Goal: Information Seeking & Learning: Learn about a topic

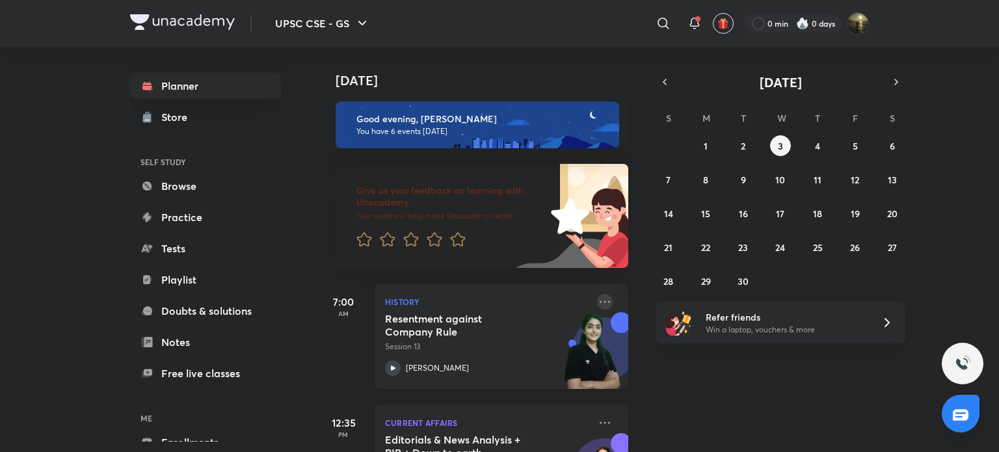
click at [600, 299] on icon at bounding box center [605, 302] width 16 height 16
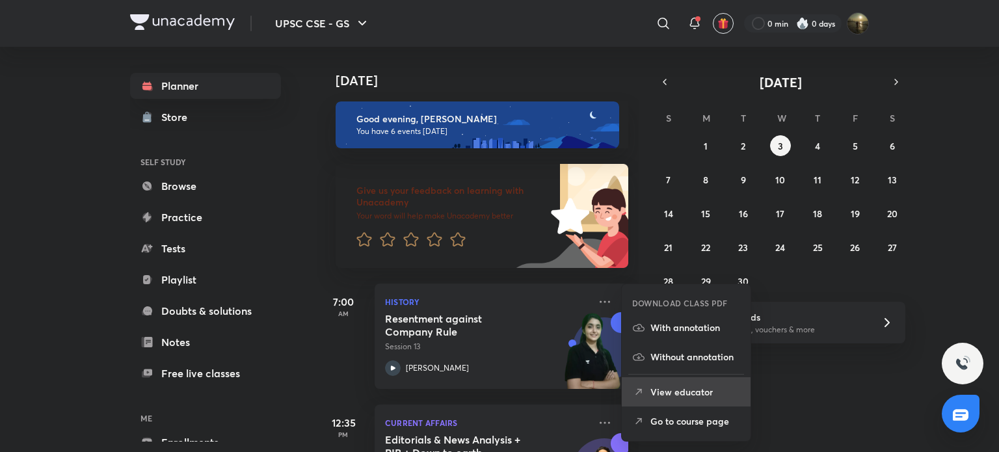
click at [705, 396] on p "View educator" at bounding box center [695, 392] width 90 height 14
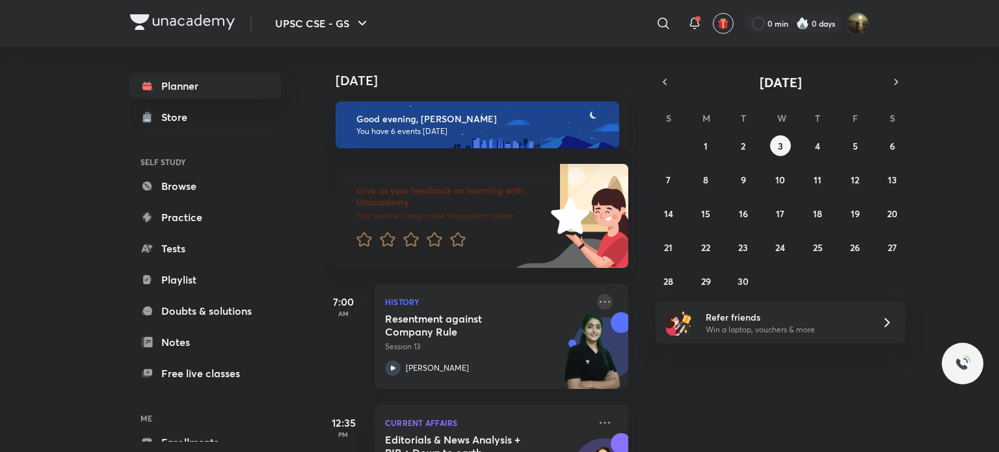
click at [598, 296] on icon at bounding box center [605, 302] width 16 height 16
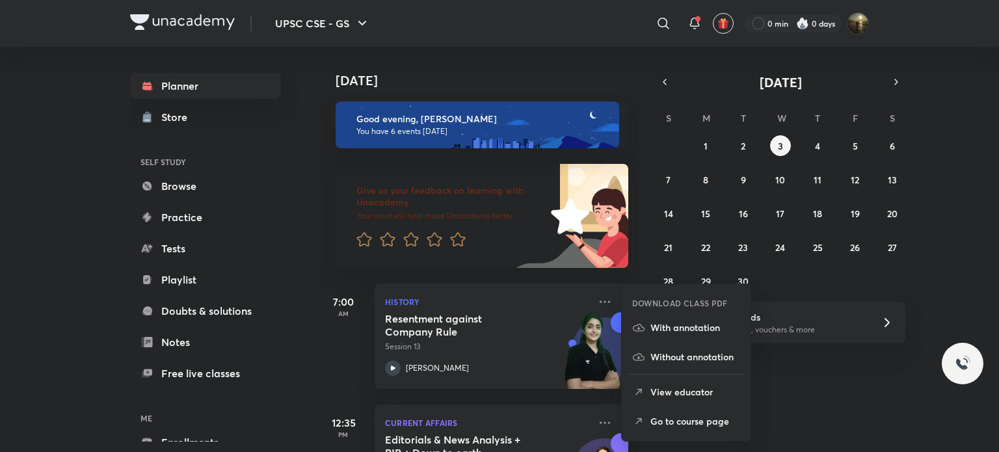
click at [726, 420] on p "Go to course page" at bounding box center [695, 421] width 90 height 14
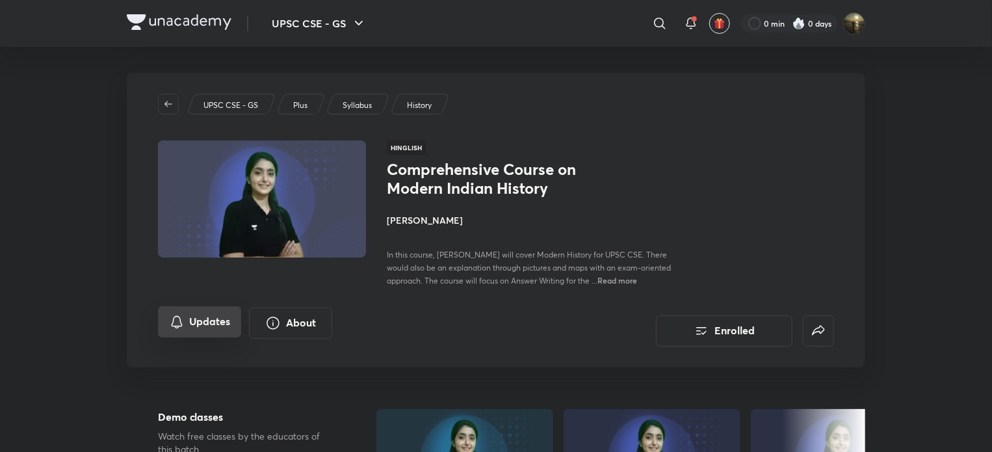
click at [223, 324] on button "Updates" at bounding box center [199, 321] width 83 height 31
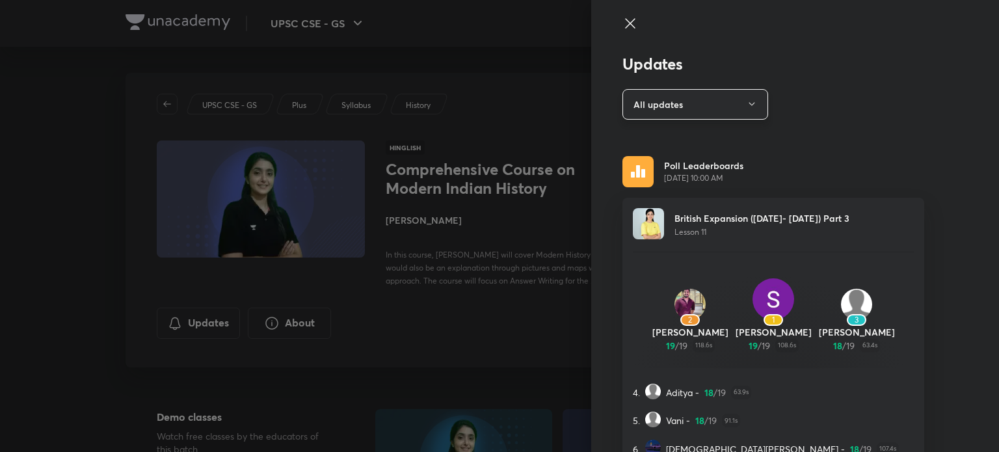
click at [746, 101] on icon "button" at bounding box center [751, 104] width 10 height 10
click at [659, 166] on span "Text" at bounding box center [688, 168] width 135 height 14
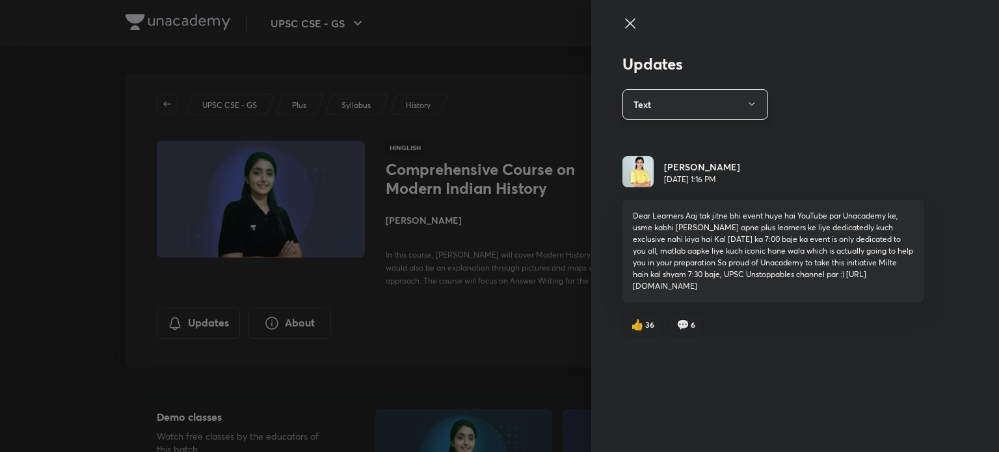
click at [756, 102] on icon "button" at bounding box center [751, 104] width 10 height 10
click at [676, 140] on span "All updates" at bounding box center [698, 144] width 135 height 14
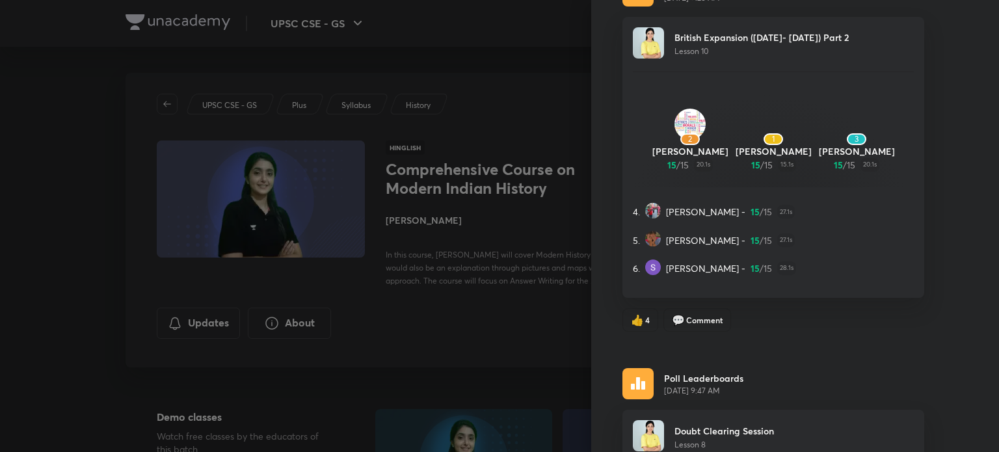
scroll to position [585, 0]
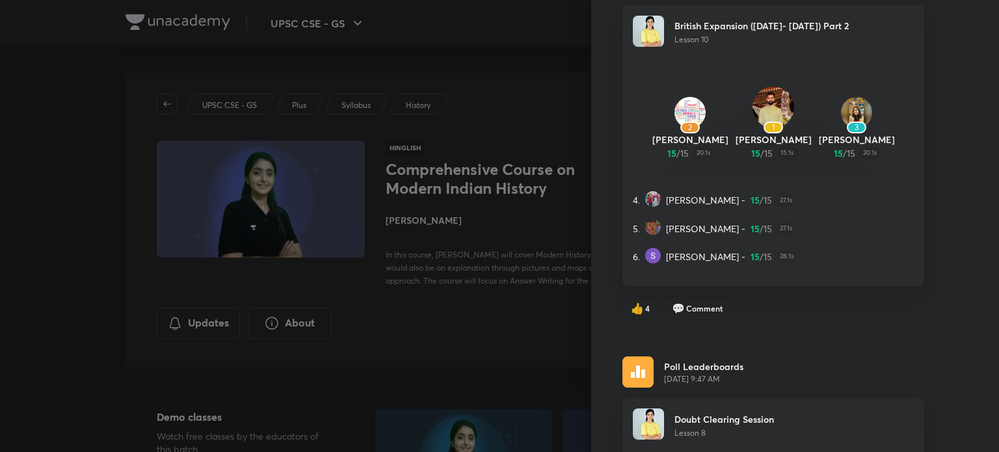
click at [674, 44] on span "Lesson 10" at bounding box center [691, 39] width 34 height 10
click at [694, 314] on span "Comment" at bounding box center [704, 308] width 36 height 12
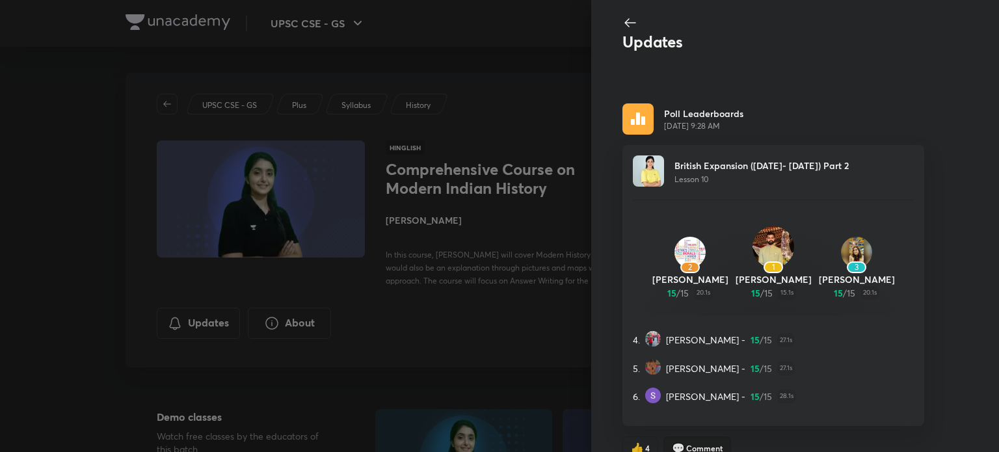
scroll to position [0, 0]
click at [622, 27] on icon at bounding box center [630, 24] width 16 height 16
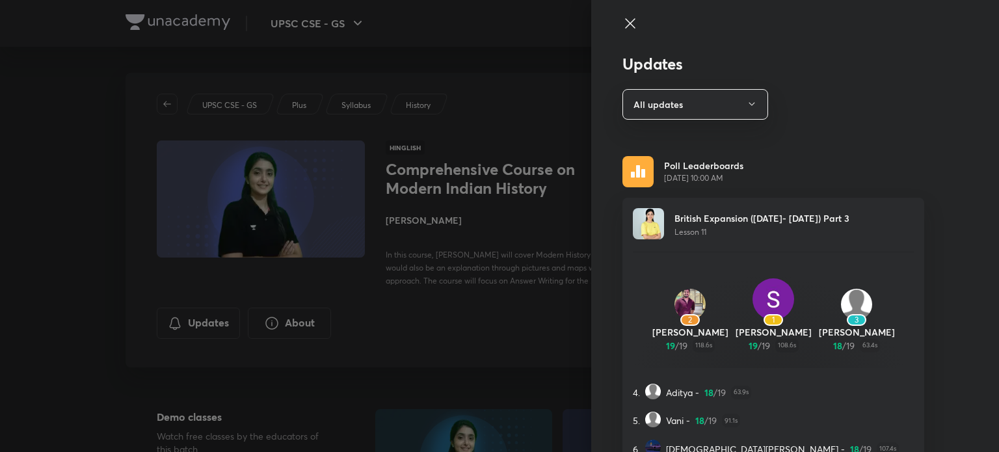
click at [622, 25] on icon at bounding box center [630, 24] width 16 height 16
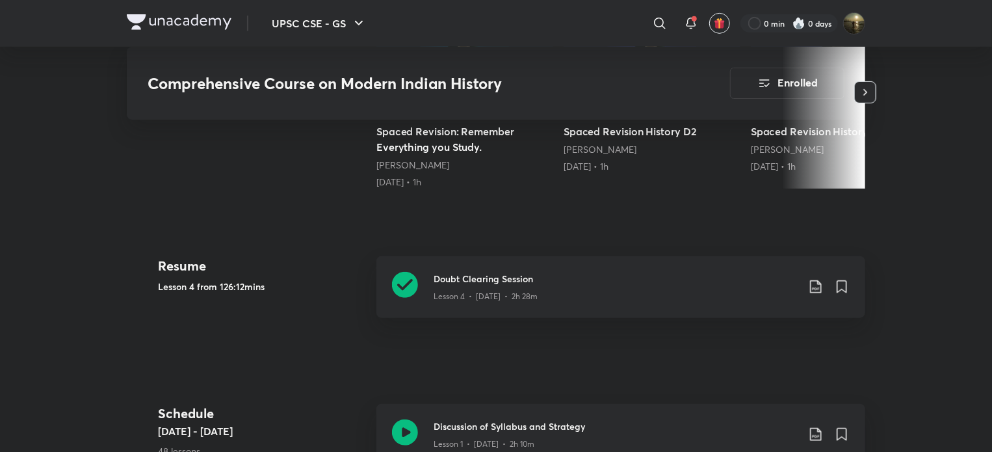
scroll to position [390, 0]
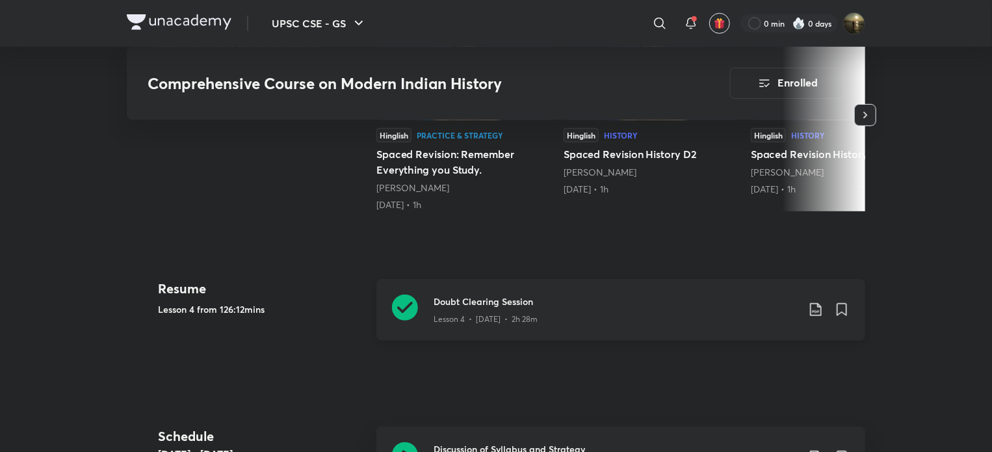
click at [549, 306] on h3 "Doubt Clearing Session" at bounding box center [616, 302] width 364 height 14
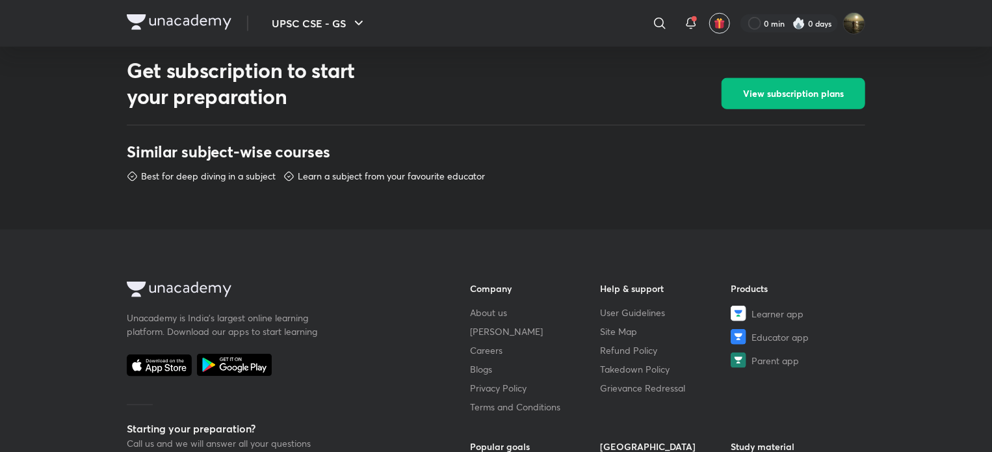
scroll to position [520, 0]
